Goal: Check status: Check status

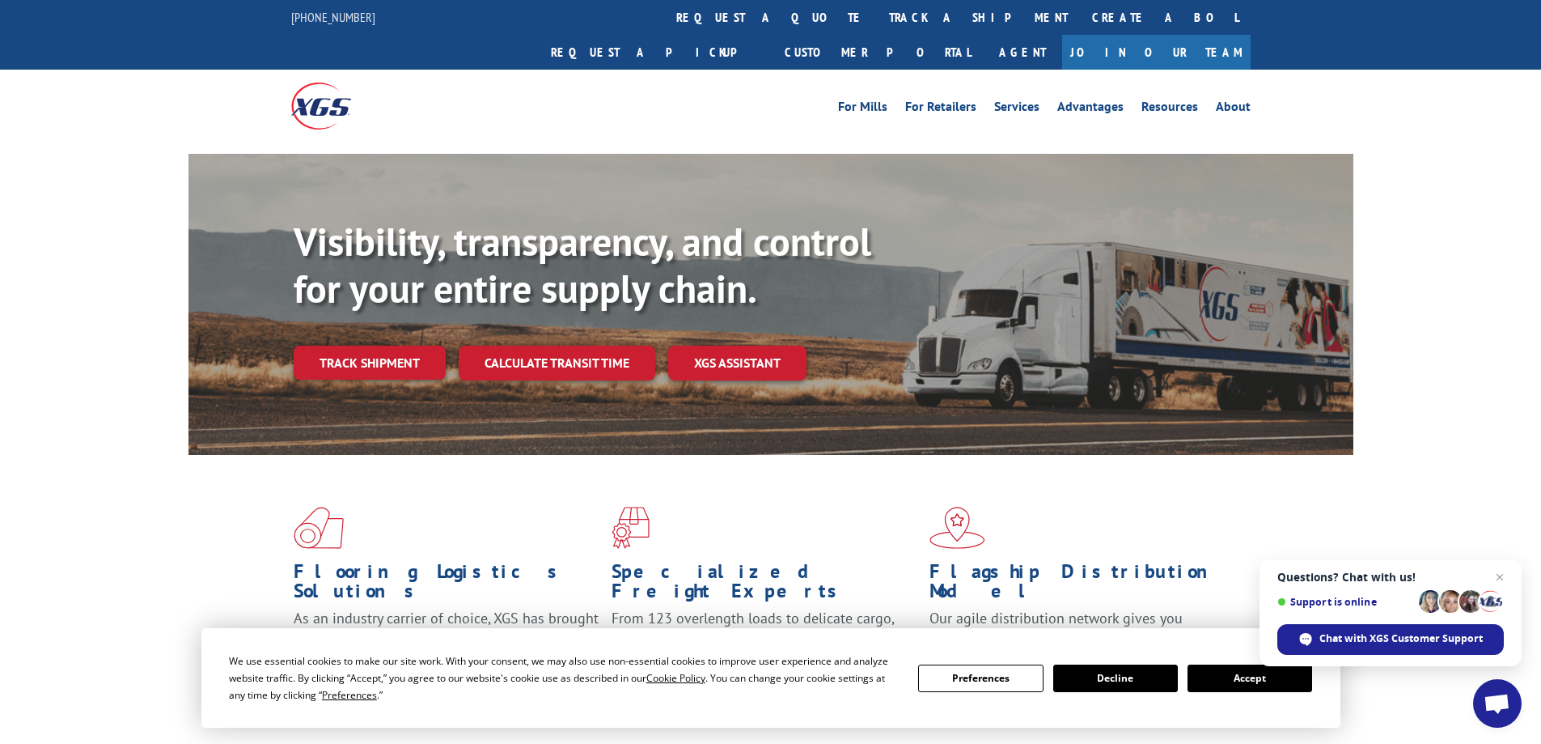
click at [1249, 673] on button "Accept" at bounding box center [1250, 678] width 125 height 28
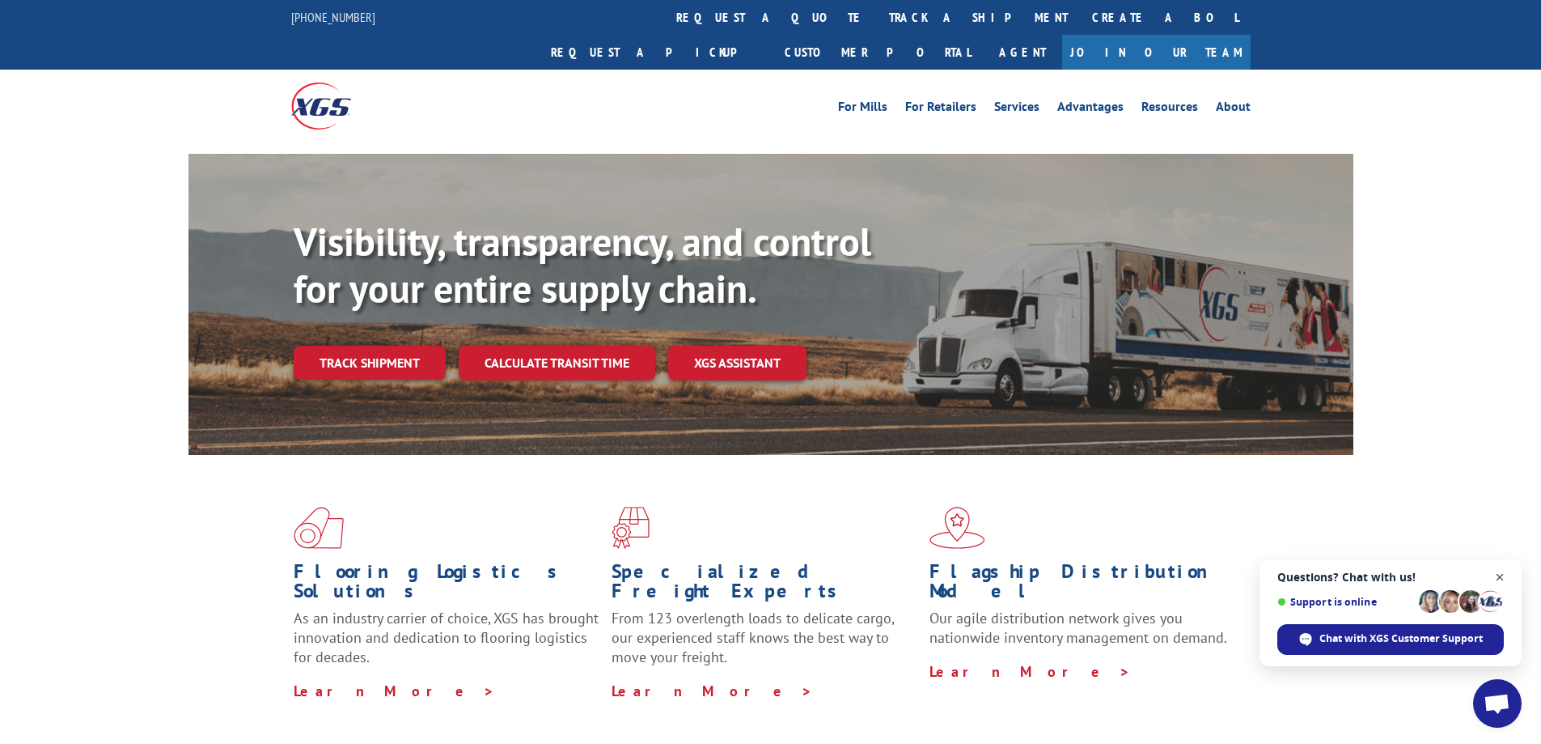
click at [1495, 575] on span "Open chat" at bounding box center [1500, 577] width 20 height 20
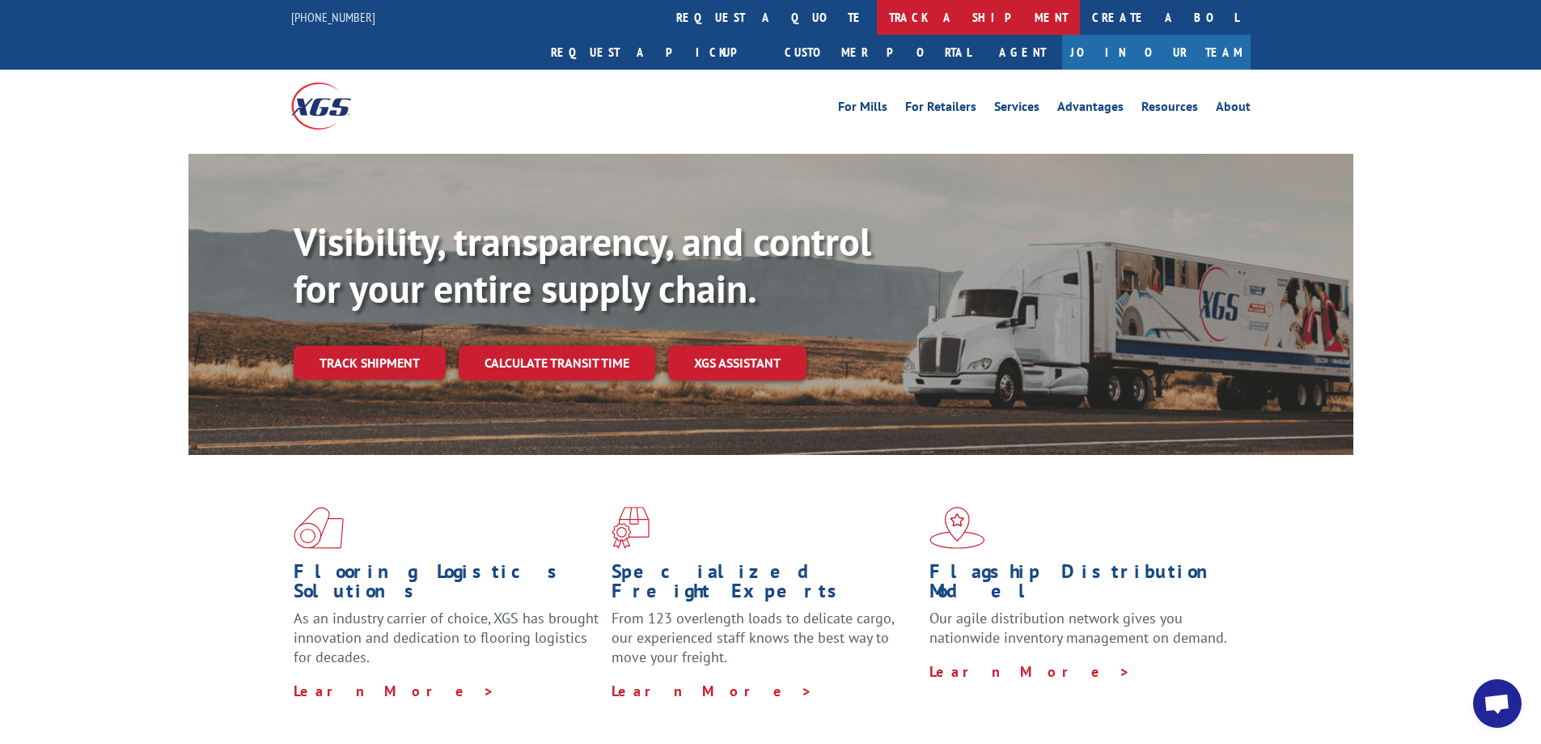
click at [877, 19] on link "track a shipment" at bounding box center [978, 17] width 203 height 35
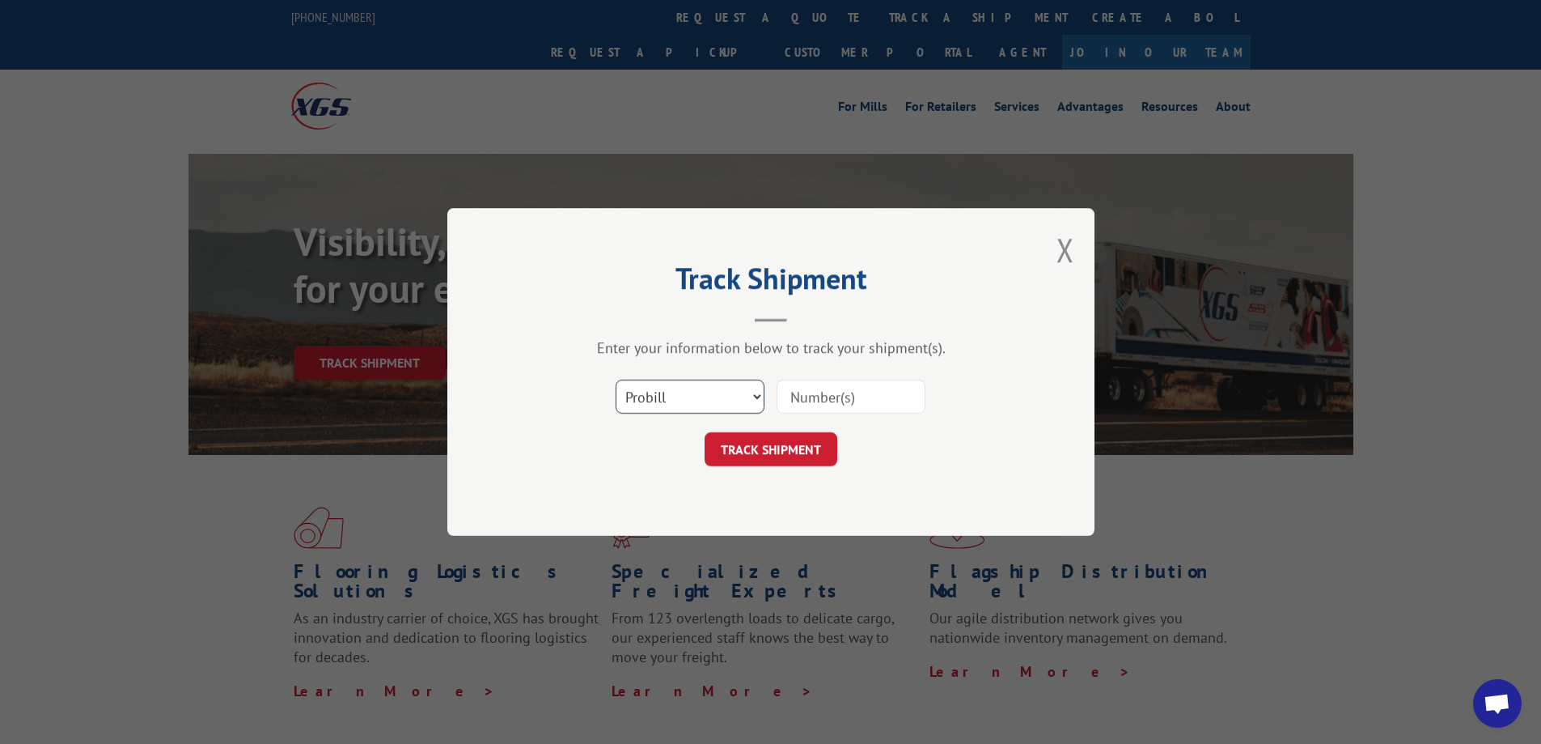
click at [761, 399] on select "Select category... Probill BOL PO" at bounding box center [690, 397] width 149 height 34
select select "bol"
click at [616, 380] on select "Select category... Probill BOL PO" at bounding box center [690, 397] width 149 height 34
click at [807, 398] on input at bounding box center [851, 397] width 149 height 34
paste input "6013724"
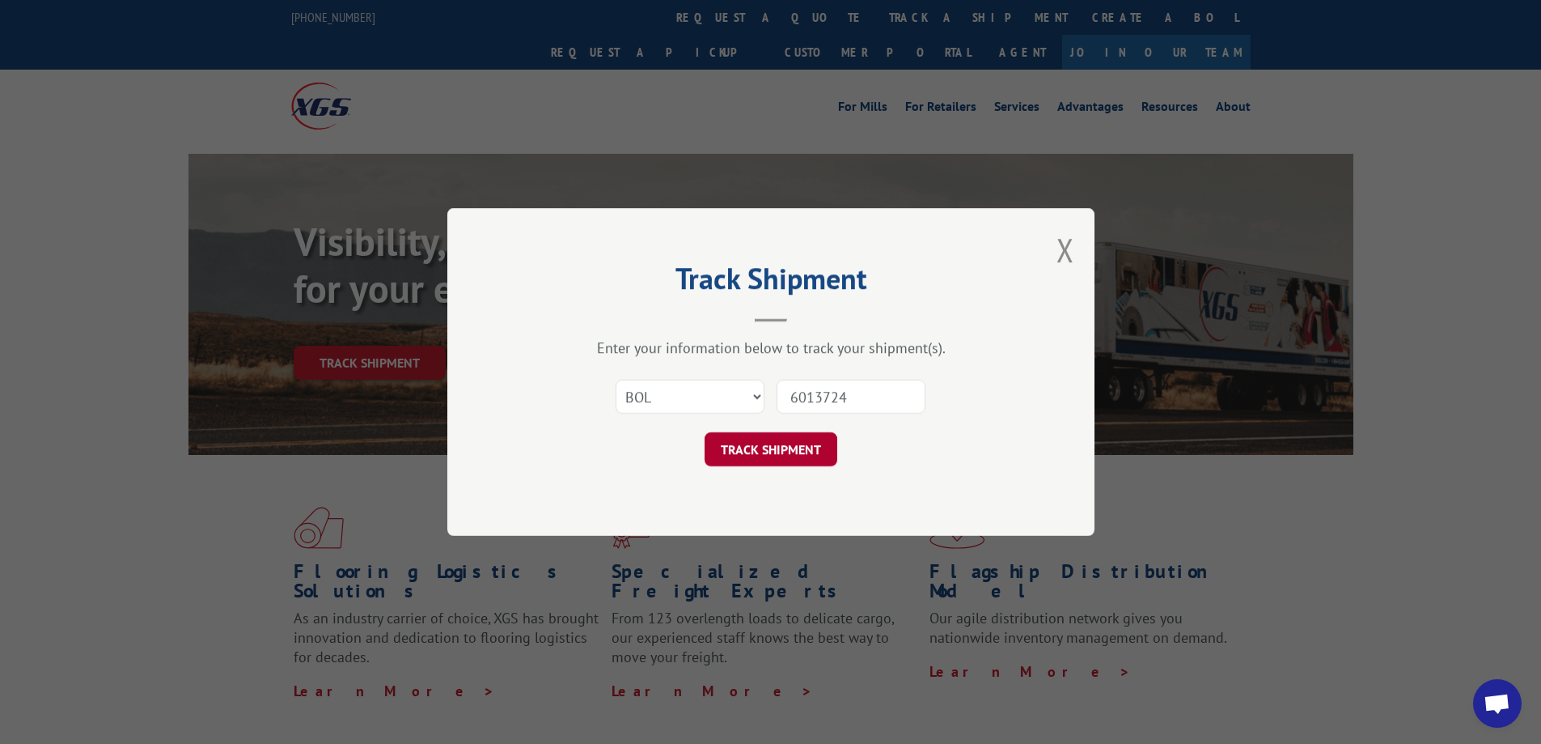
type input "6013724"
click at [747, 455] on button "TRACK SHIPMENT" at bounding box center [771, 449] width 133 height 34
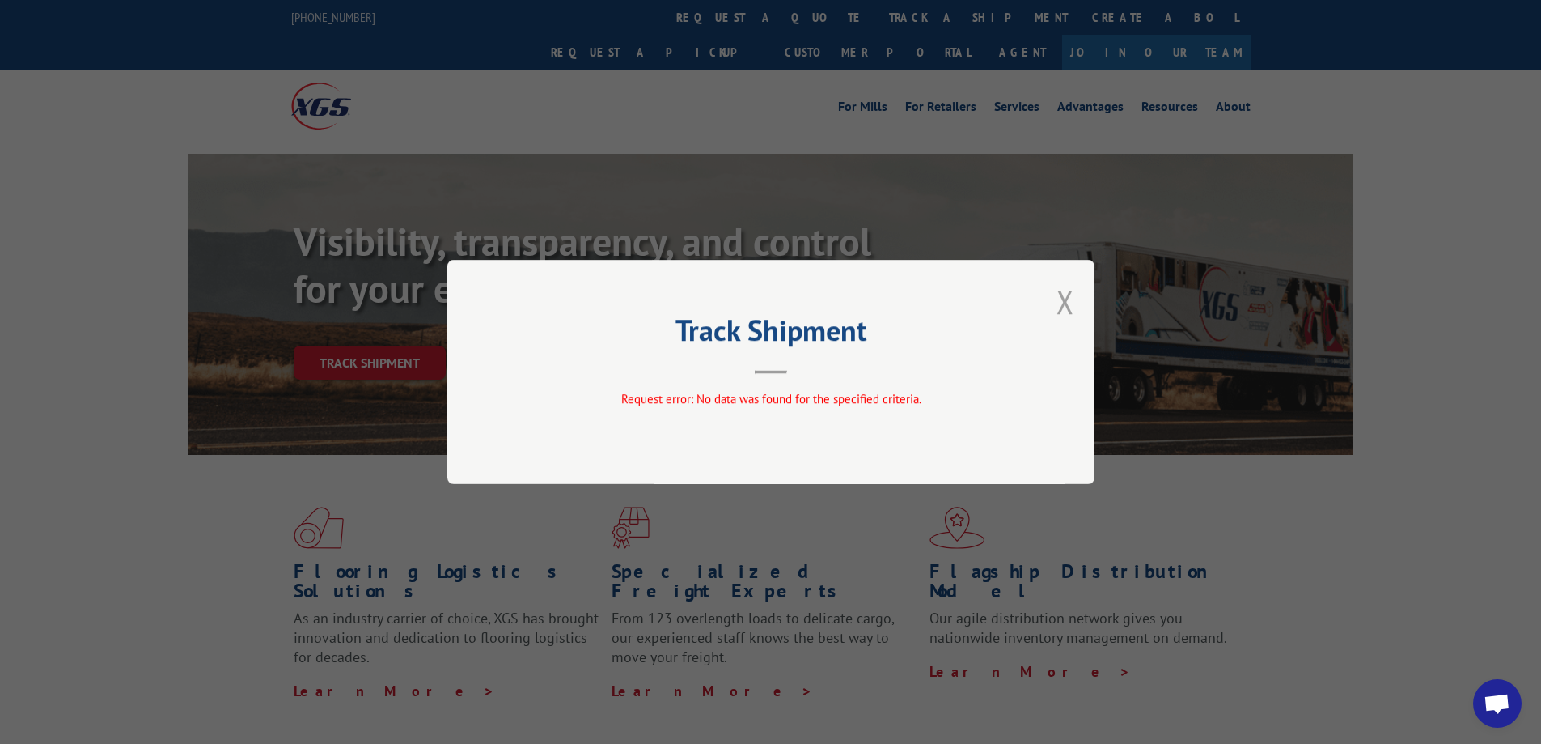
click at [1064, 299] on button "Close modal" at bounding box center [1066, 301] width 18 height 43
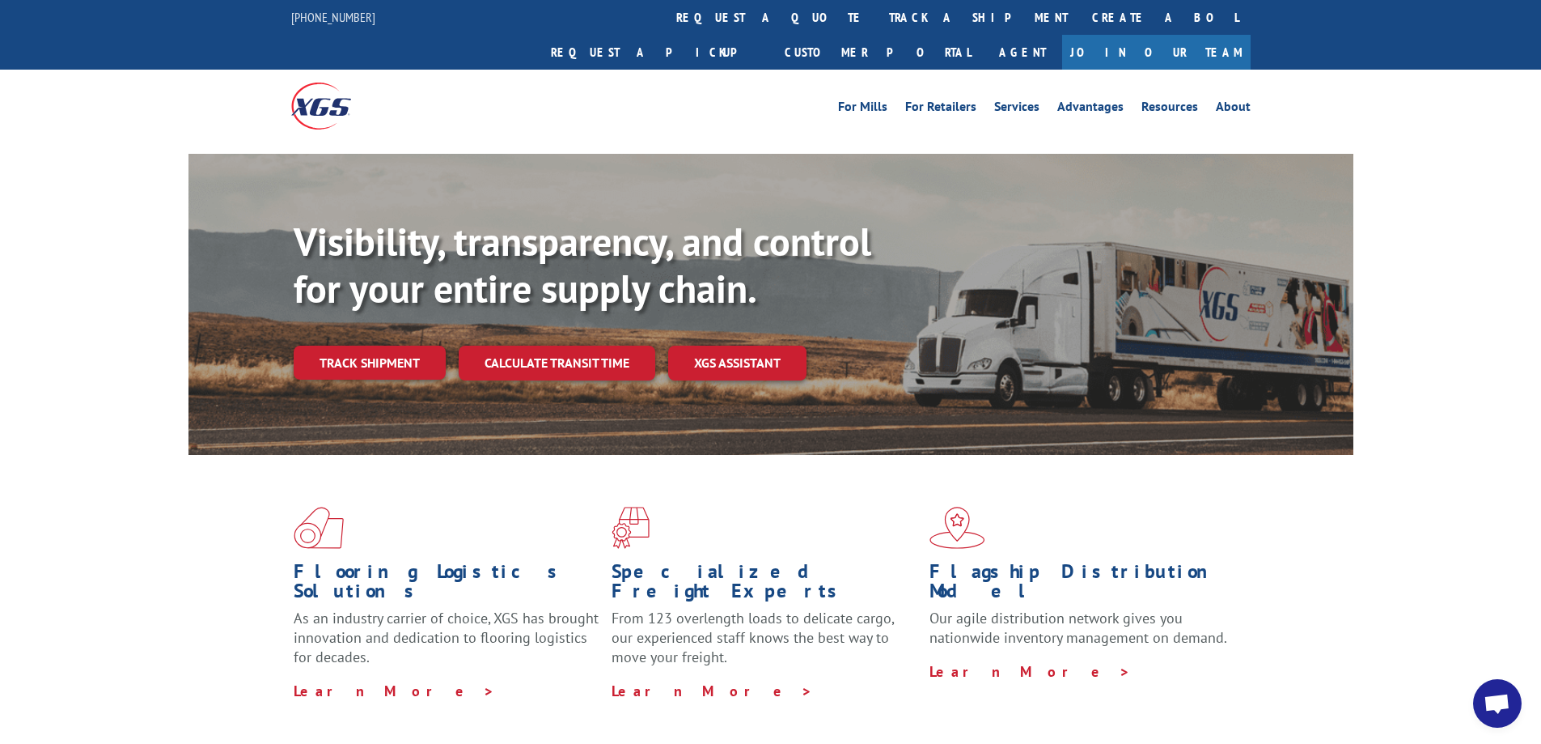
click at [877, 11] on link "track a shipment" at bounding box center [978, 17] width 203 height 35
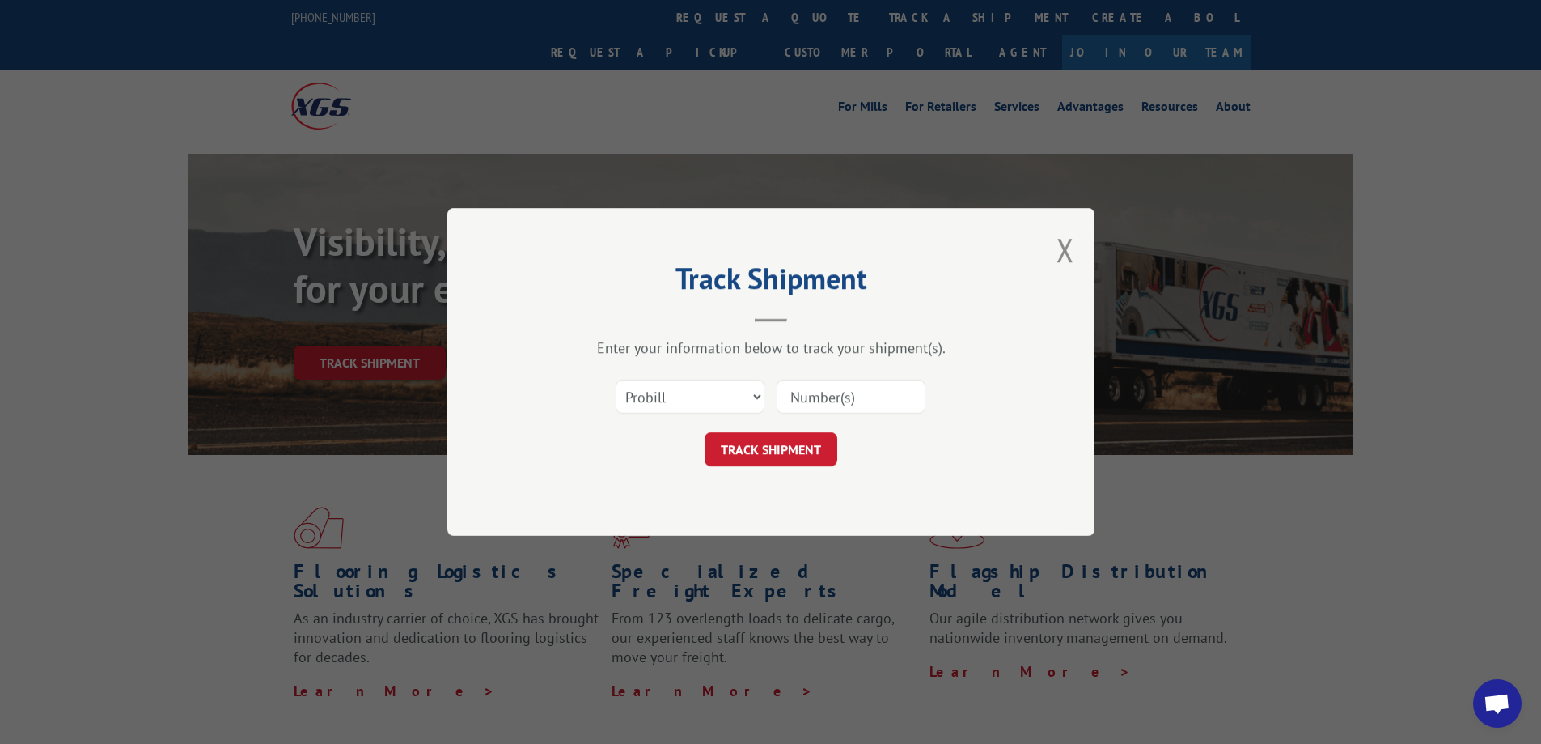
click at [830, 398] on input at bounding box center [851, 397] width 149 height 34
drag, startPoint x: 830, startPoint y: 397, endPoint x: 792, endPoint y: 394, distance: 38.2
paste input "6013724"
type input "6013724"
click at [750, 447] on button "TRACK SHIPMENT" at bounding box center [771, 449] width 133 height 34
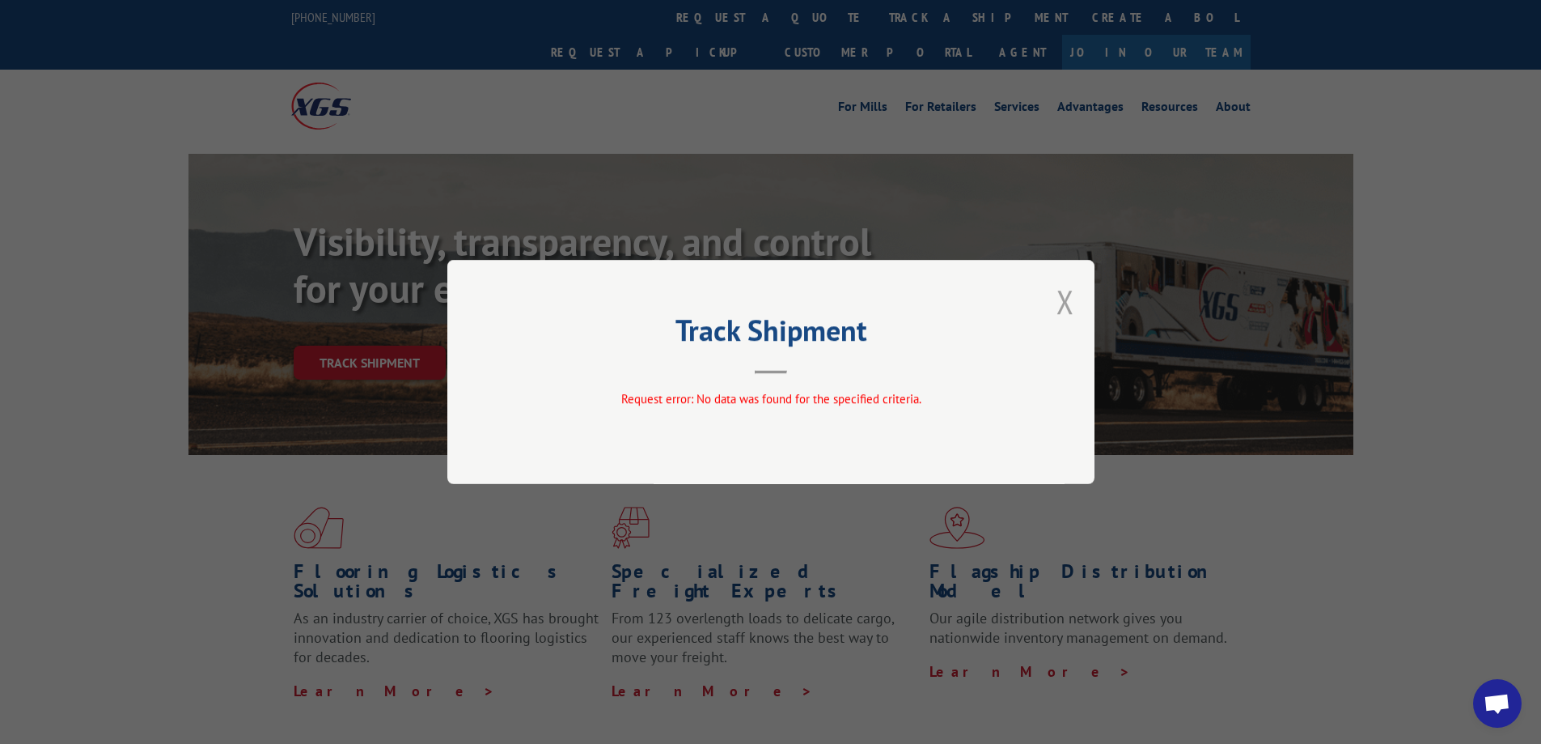
click at [1062, 299] on button "Close modal" at bounding box center [1066, 301] width 18 height 43
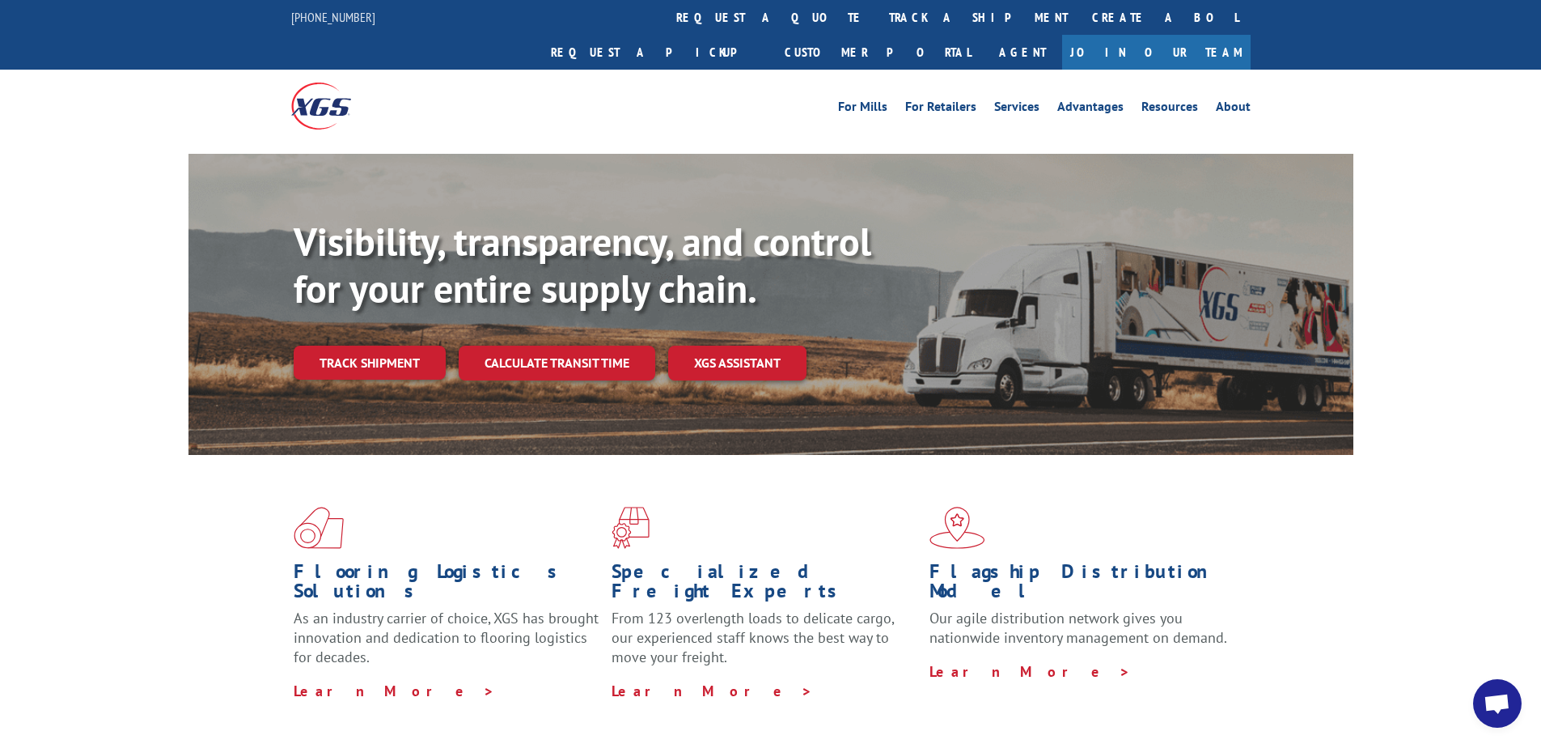
click at [877, 10] on link "track a shipment" at bounding box center [978, 17] width 203 height 35
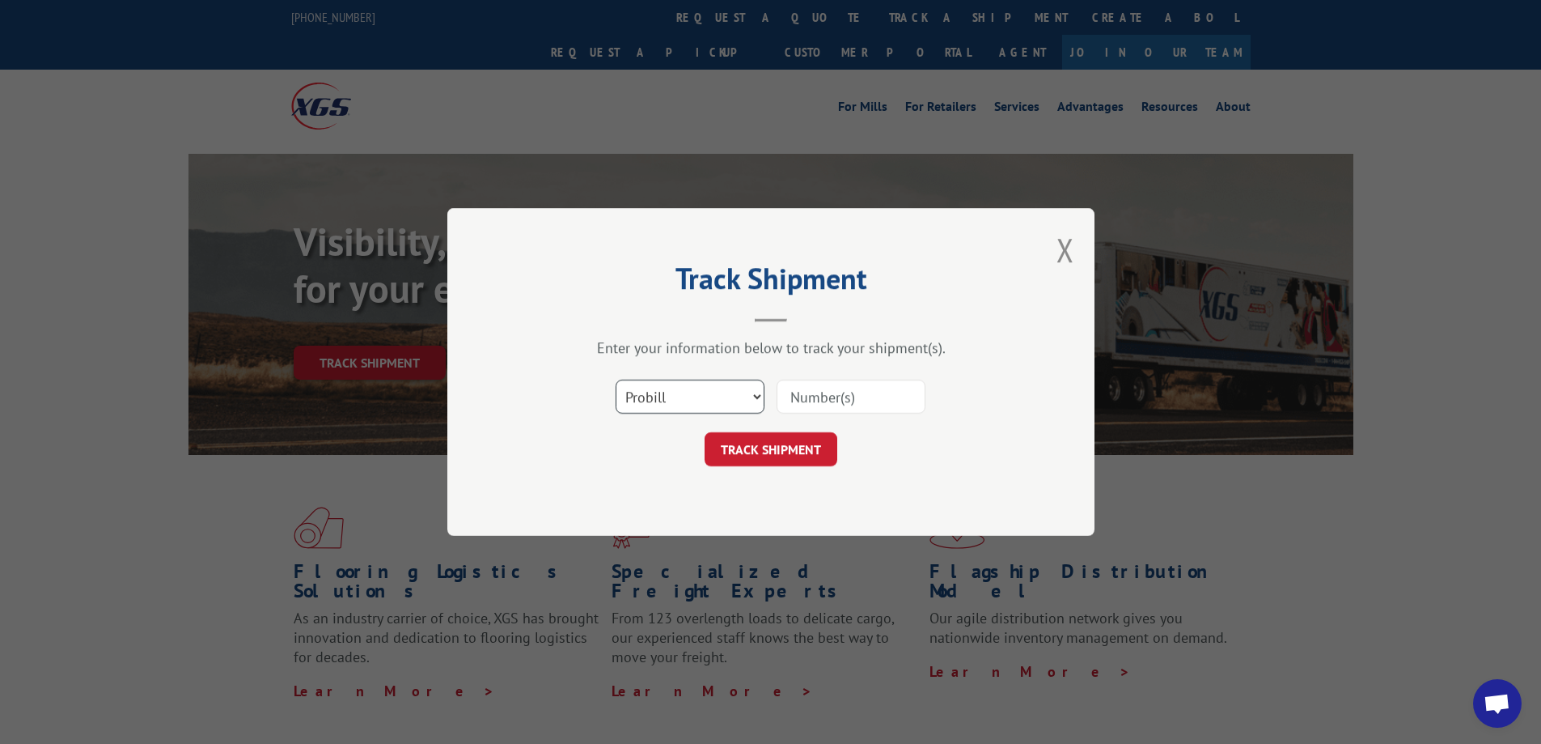
click at [757, 396] on select "Select category... Probill BOL PO" at bounding box center [690, 397] width 149 height 34
select select "bol"
click at [616, 380] on select "Select category... Probill BOL PO" at bounding box center [690, 397] width 149 height 34
click at [818, 386] on input at bounding box center [851, 397] width 149 height 34
type input "6013724"
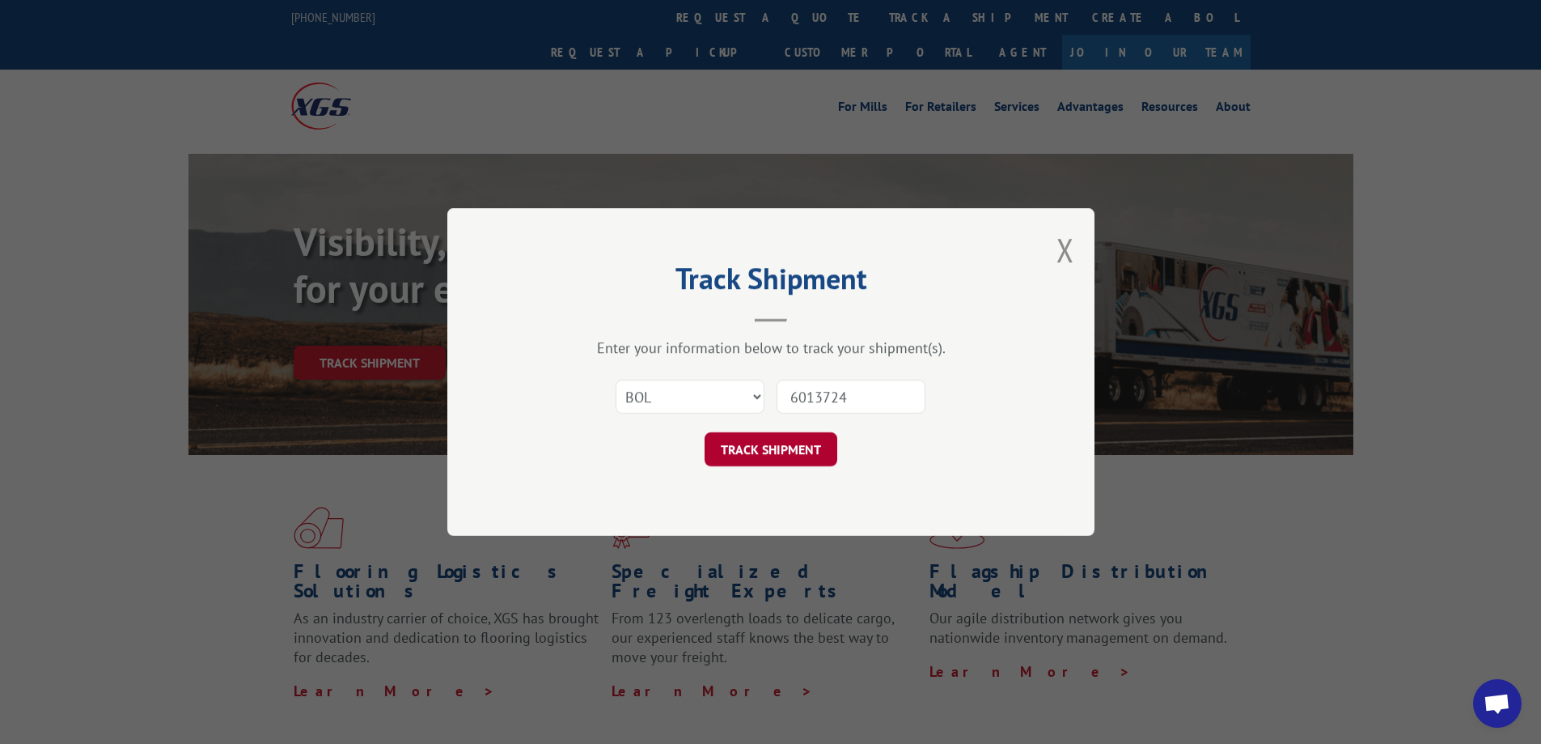
click at [782, 453] on button "TRACK SHIPMENT" at bounding box center [771, 449] width 133 height 34
